Goal: Transaction & Acquisition: Purchase product/service

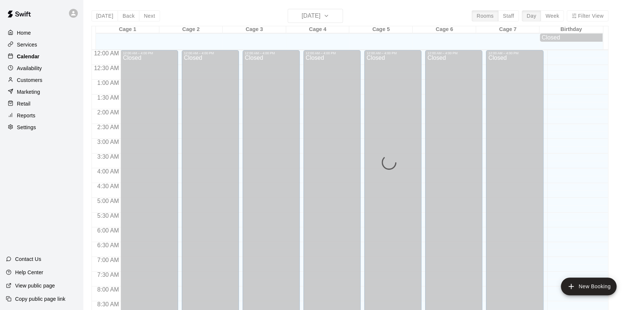
drag, startPoint x: 59, startPoint y: 59, endPoint x: 64, endPoint y: 59, distance: 4.8
click at [59, 59] on div "Calendar" at bounding box center [41, 56] width 71 height 11
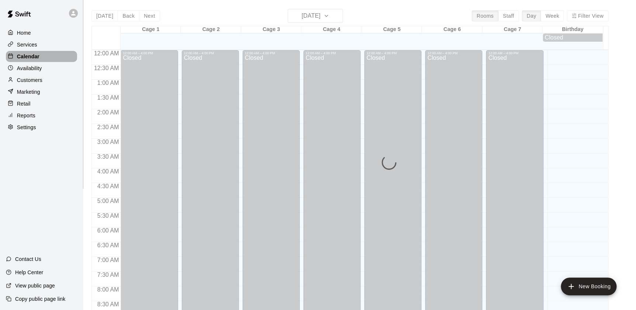
click at [64, 59] on div "Calendar" at bounding box center [41, 56] width 71 height 11
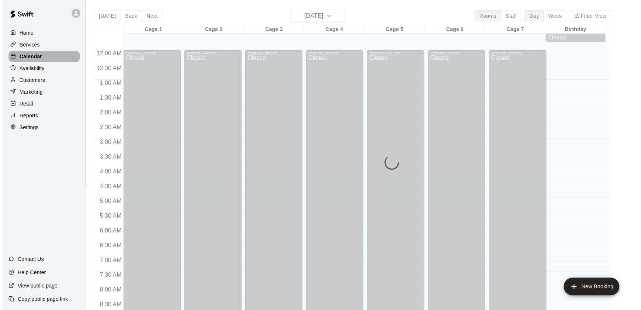
scroll to position [416, 0]
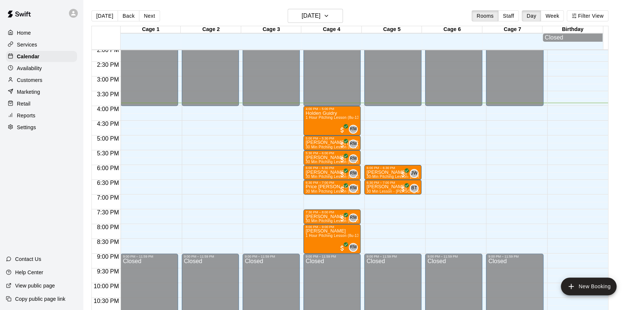
click at [50, 196] on div "Home Services Calendar Availability Customers Marketing Retail Reports Settings…" at bounding box center [41, 155] width 83 height 310
click at [33, 107] on div "Retail" at bounding box center [41, 103] width 71 height 11
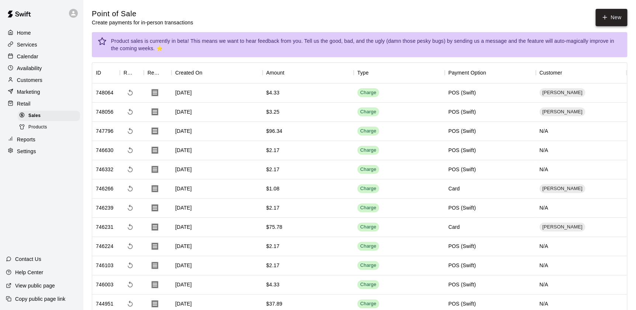
click at [608, 14] on button "New" at bounding box center [611, 17] width 32 height 17
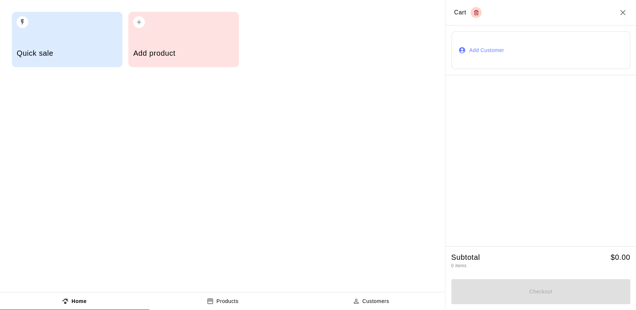
click at [491, 52] on button "Add Customer" at bounding box center [540, 50] width 179 height 38
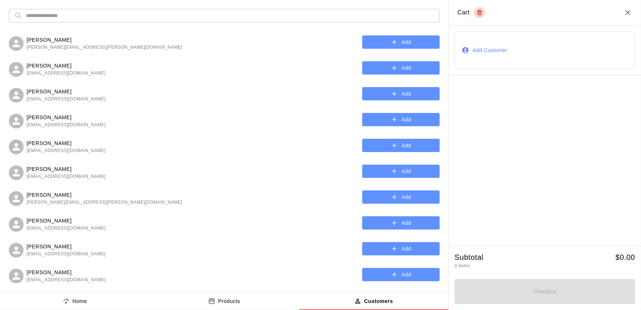
click at [55, 15] on input "text" at bounding box center [230, 16] width 408 height 14
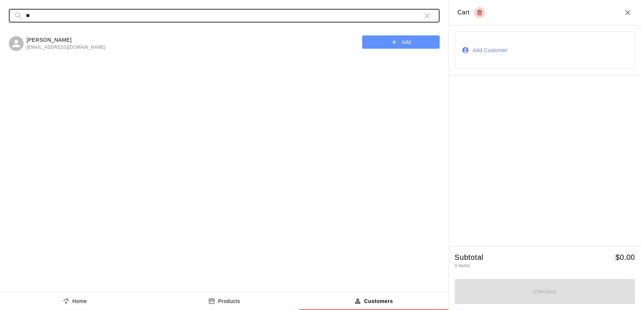
type input "*"
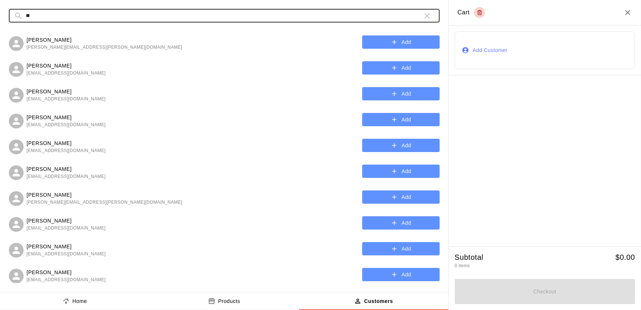
type input "**"
click at [362, 44] on button "Add" at bounding box center [400, 42] width 77 height 14
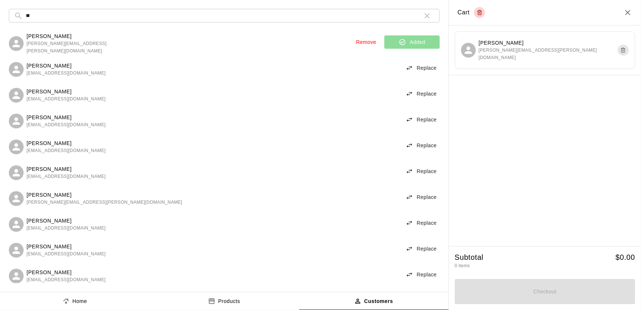
click at [225, 300] on p "Products" at bounding box center [229, 301] width 22 height 8
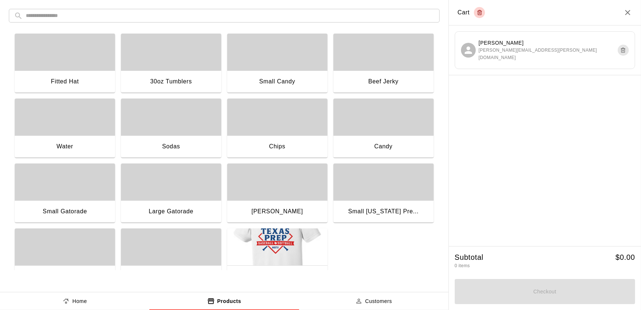
click at [81, 139] on div "Water" at bounding box center [65, 147] width 100 height 24
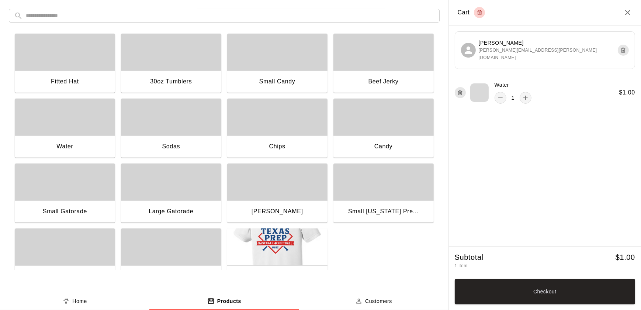
click at [81, 139] on div "Water" at bounding box center [65, 147] width 100 height 24
click at [608, 280] on button "Checkout" at bounding box center [545, 291] width 180 height 25
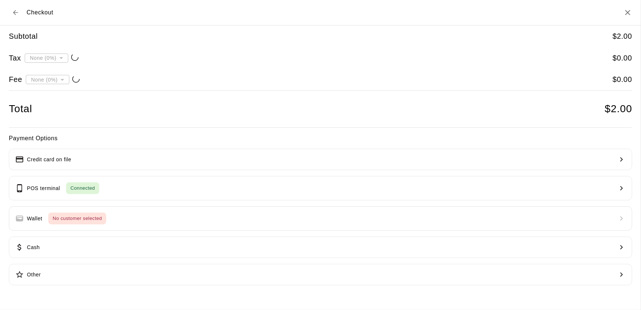
type input "**********"
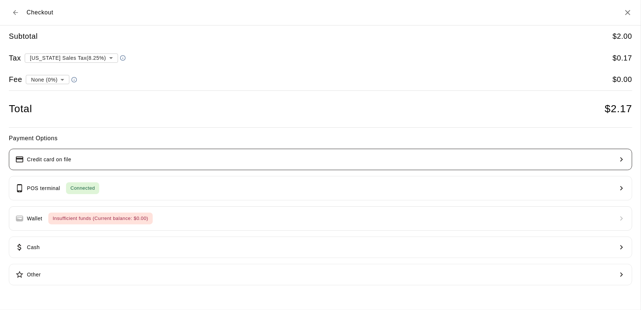
click at [133, 151] on button "Credit card on file" at bounding box center [320, 159] width 623 height 21
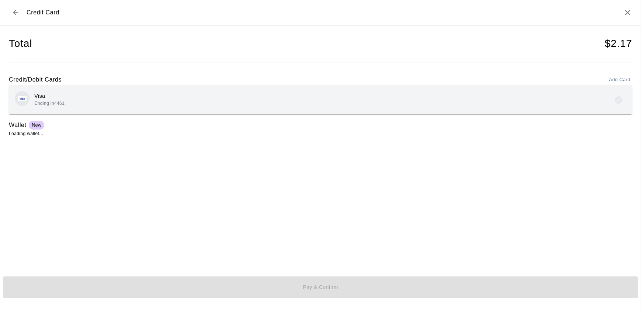
click at [155, 107] on div "Visa Ending in 4461" at bounding box center [320, 99] width 611 height 17
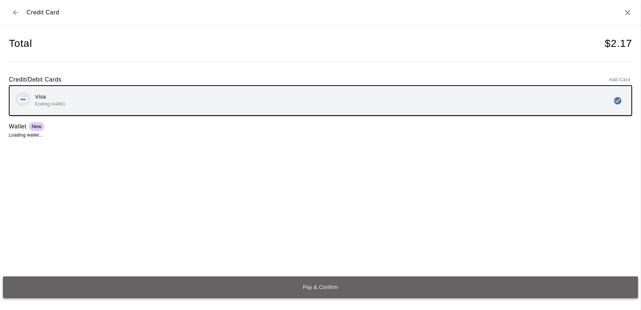
click at [163, 284] on button "Pay & Confirm" at bounding box center [320, 287] width 635 height 22
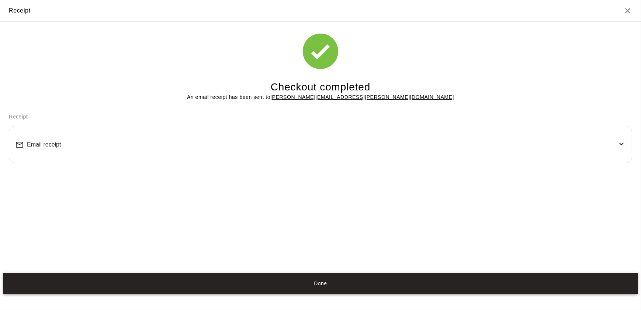
click at [276, 279] on button "Done" at bounding box center [320, 283] width 635 height 22
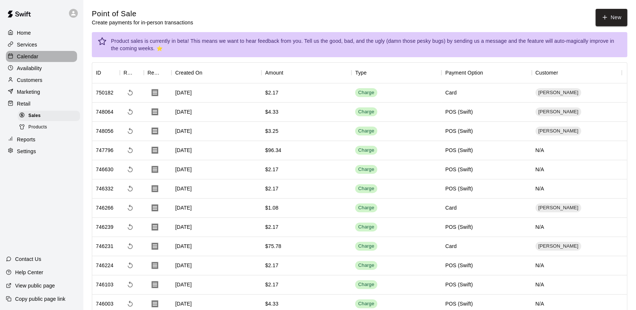
click at [32, 54] on p "Calendar" at bounding box center [27, 56] width 21 height 7
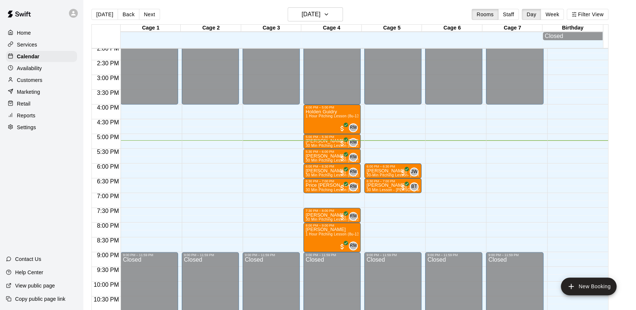
scroll to position [2, 0]
click at [28, 64] on div "Availability" at bounding box center [41, 68] width 71 height 11
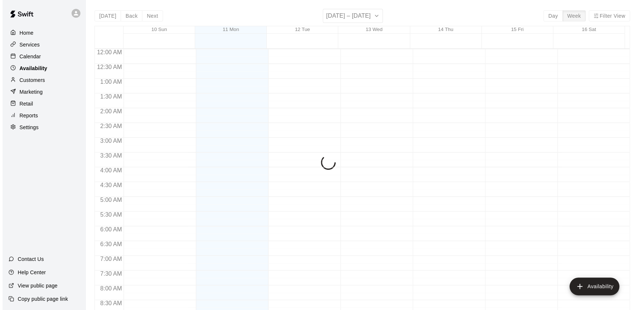
scroll to position [438, 0]
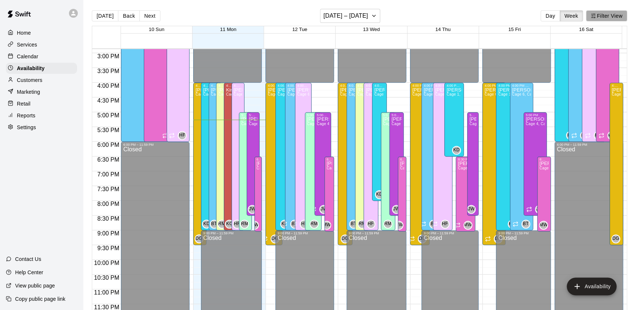
click at [604, 15] on button "Filter View" at bounding box center [606, 15] width 41 height 11
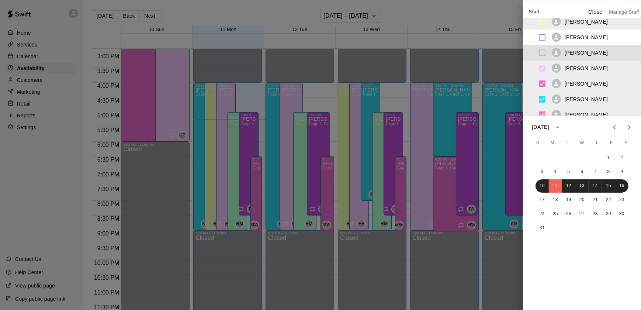
scroll to position [145, 0]
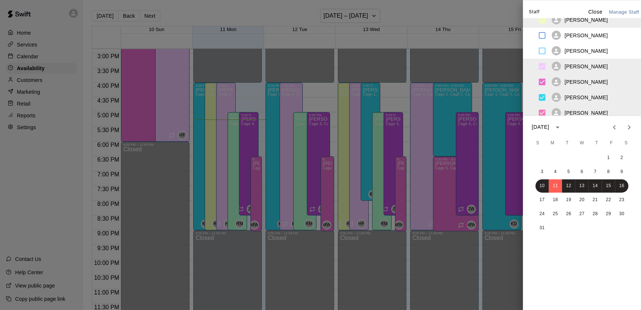
click at [543, 79] on ul "[PERSON_NAME] [PERSON_NAME] [PERSON_NAME] [PERSON_NAME] [PERSON_NAME] [PERSON_N…" at bounding box center [582, 66] width 118 height 97
click at [542, 64] on ul "[PERSON_NAME] [PERSON_NAME] [PERSON_NAME] [PERSON_NAME] [PERSON_NAME] [PERSON_N…" at bounding box center [582, 66] width 118 height 97
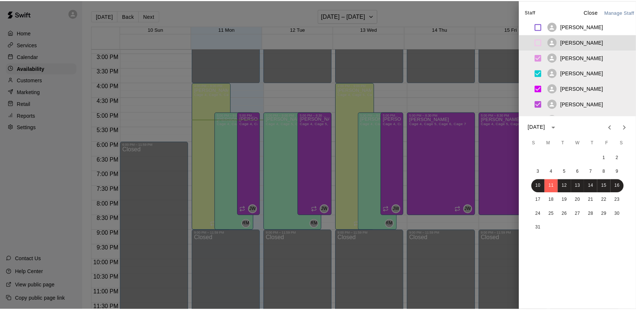
scroll to position [289, 0]
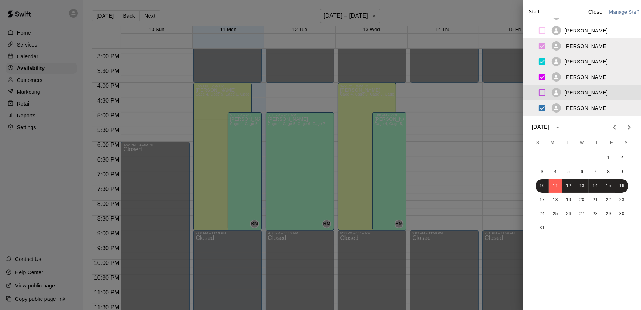
click at [493, 140] on div at bounding box center [320, 155] width 641 height 310
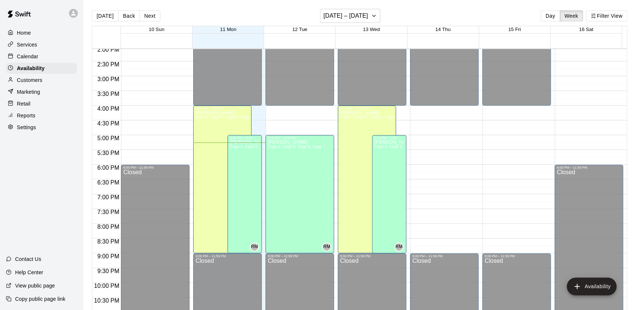
scroll to position [413, 0]
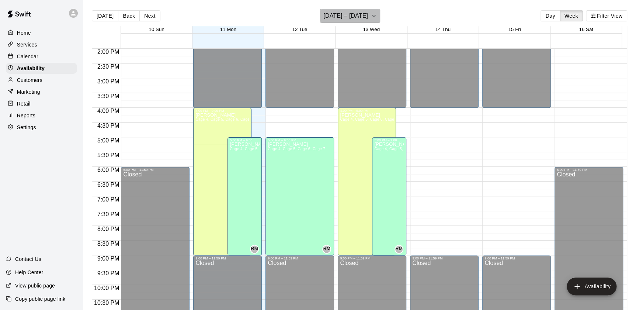
click at [371, 18] on icon "button" at bounding box center [374, 15] width 6 height 9
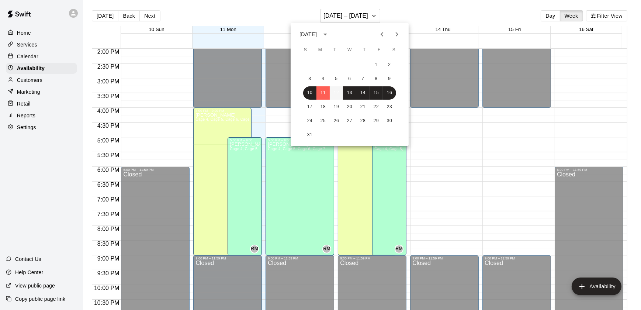
click at [337, 88] on button "12" at bounding box center [336, 92] width 13 height 13
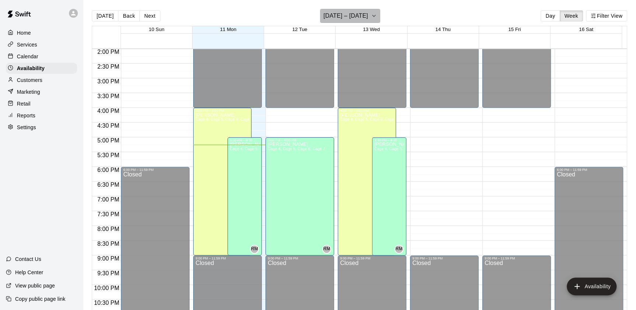
click at [371, 15] on icon "button" at bounding box center [374, 15] width 6 height 9
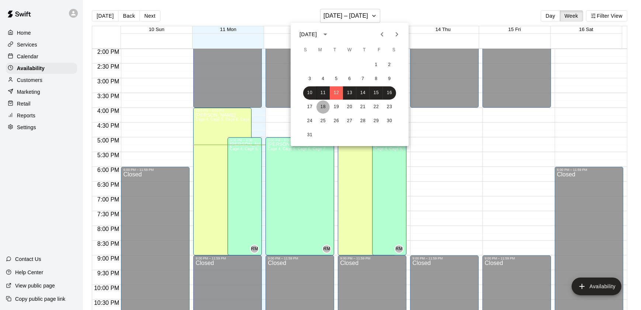
click at [321, 104] on button "18" at bounding box center [322, 106] width 13 height 13
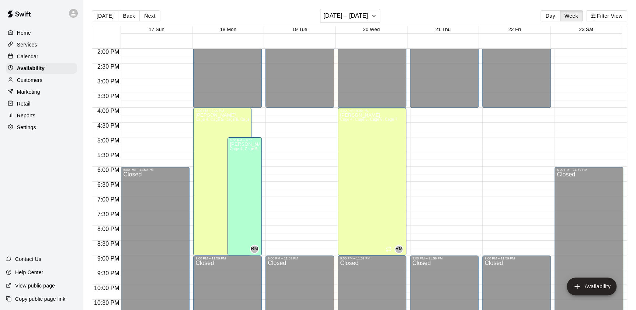
click at [30, 33] on p "Home" at bounding box center [24, 32] width 14 height 7
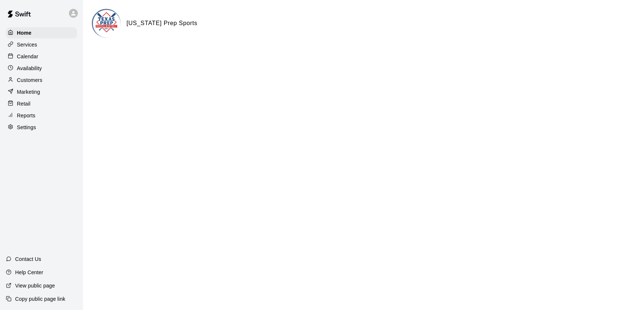
click at [30, 83] on p "Customers" at bounding box center [29, 79] width 25 height 7
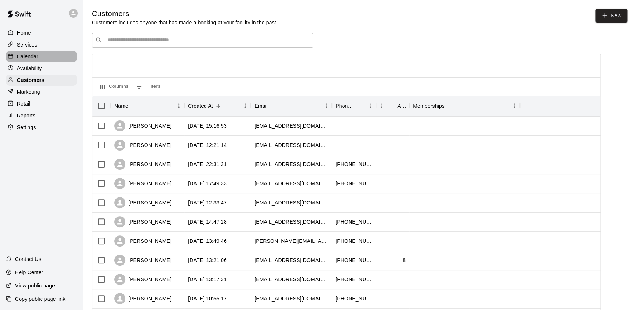
click at [38, 55] on div "Calendar" at bounding box center [41, 56] width 71 height 11
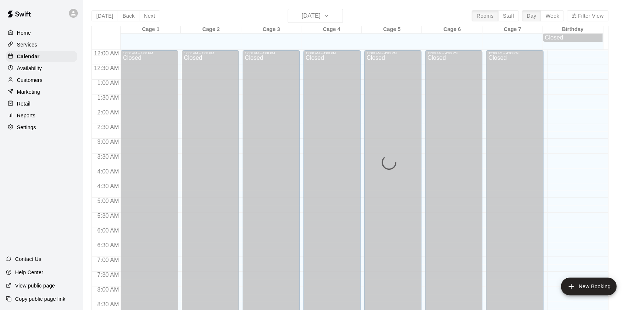
scroll to position [416, 0]
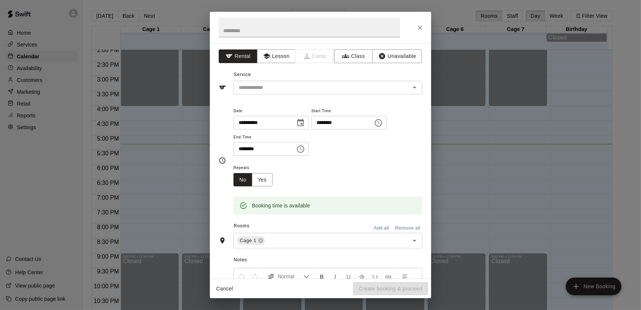
click at [175, 193] on div "**********" at bounding box center [320, 155] width 641 height 310
